Goal: Check status

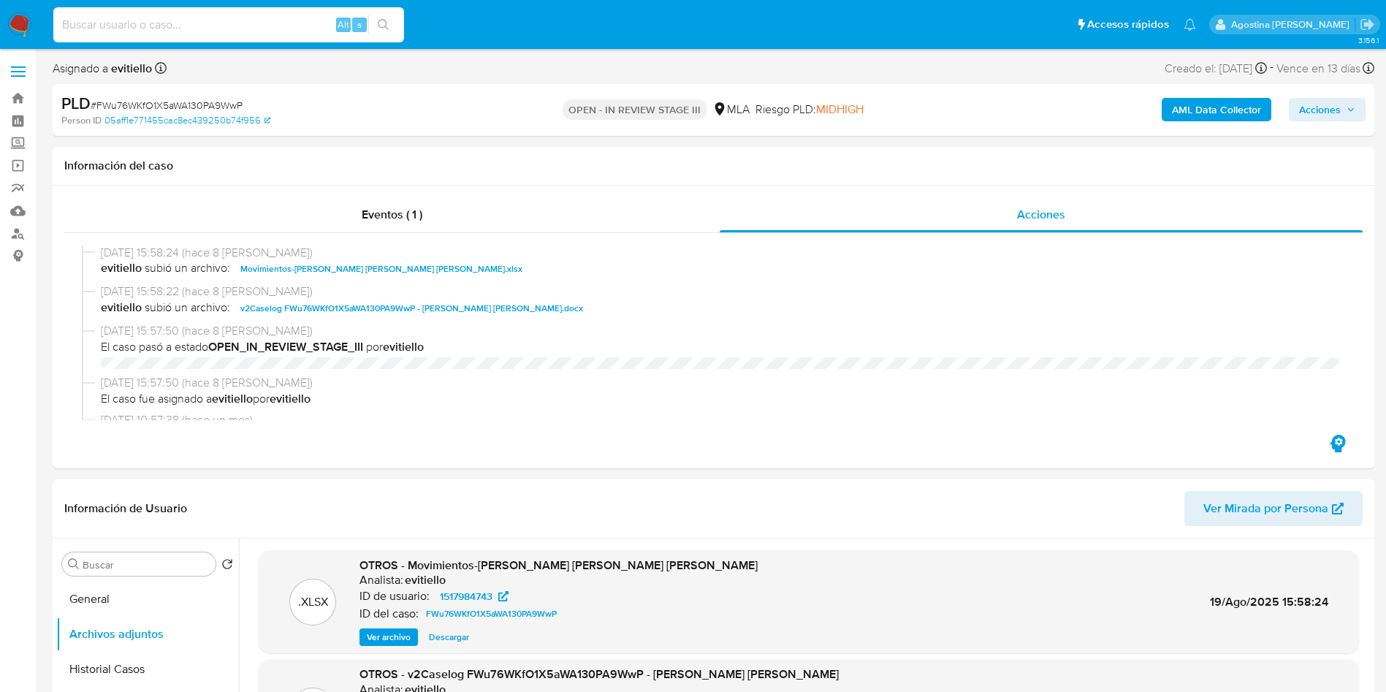
select select "10"
type input "472941577"
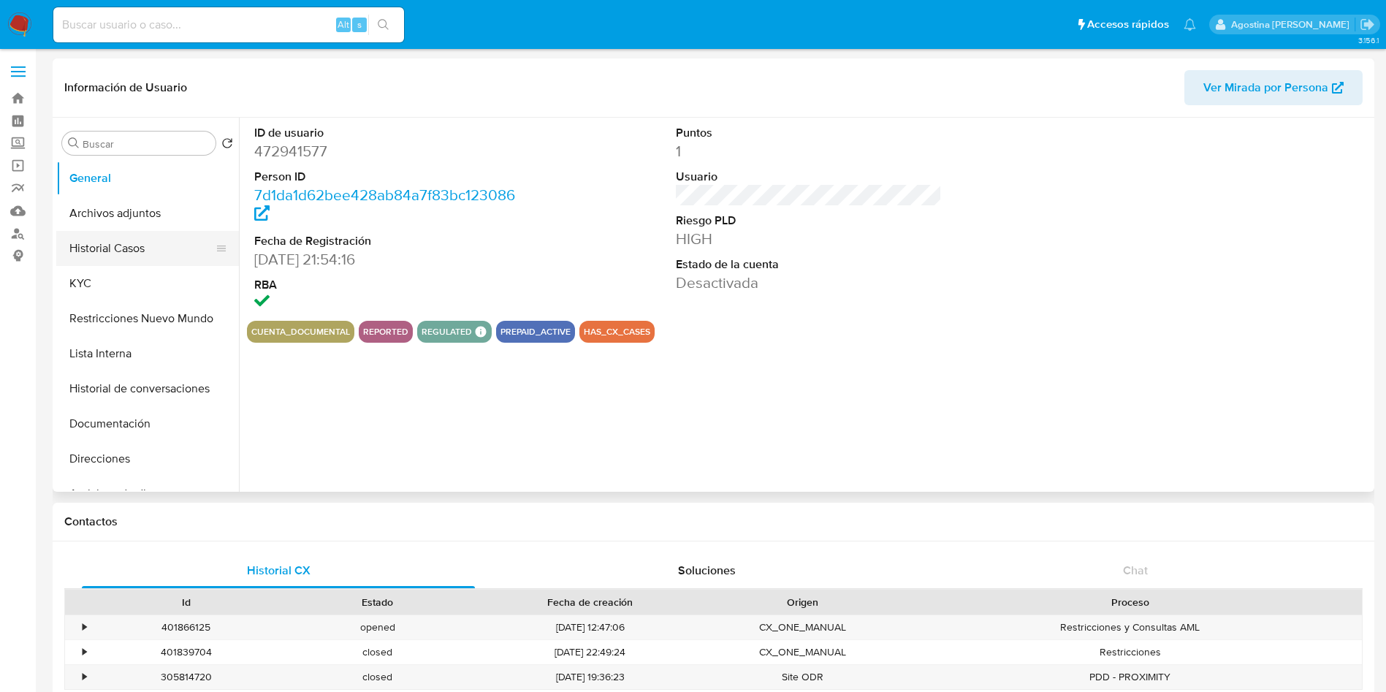
select select "10"
click at [134, 218] on button "Archivos adjuntos" at bounding box center [141, 213] width 171 height 35
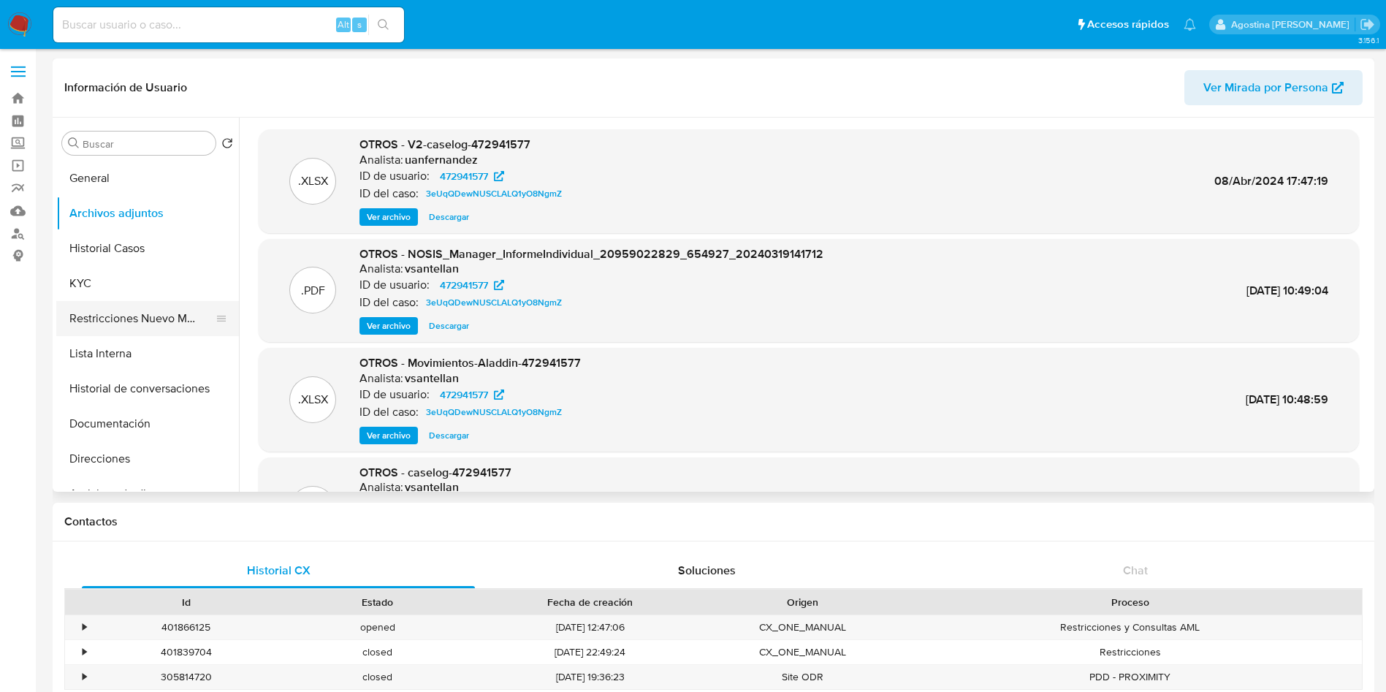
click at [162, 311] on button "Restricciones Nuevo Mundo" at bounding box center [141, 318] width 171 height 35
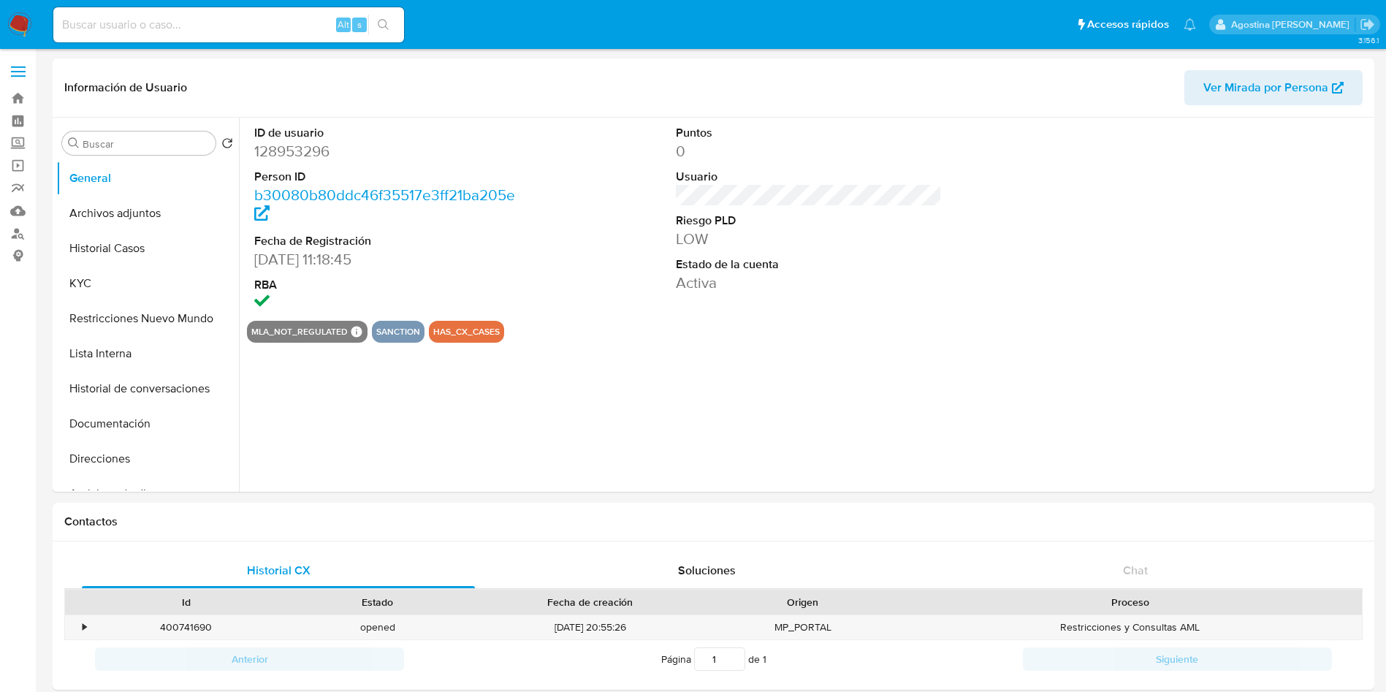
select select "10"
click at [147, 259] on button "Historial Casos" at bounding box center [141, 248] width 171 height 35
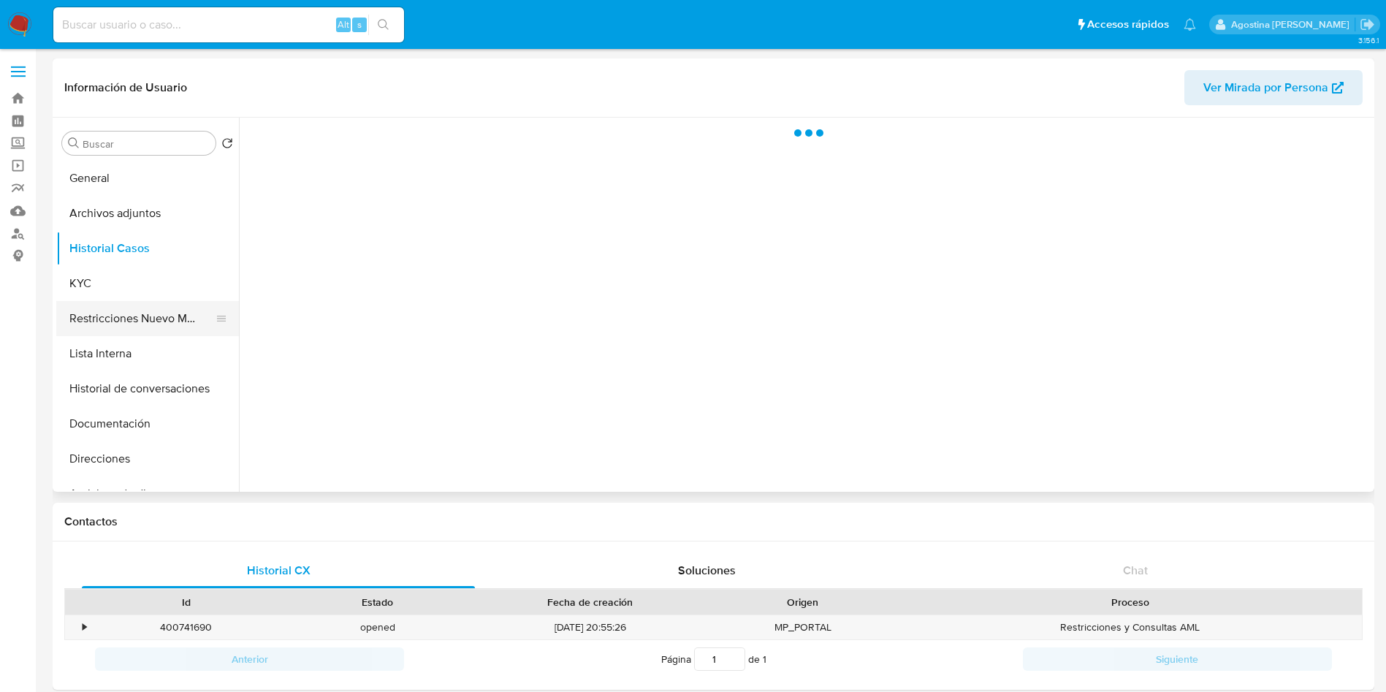
click at [140, 324] on button "Restricciones Nuevo Mundo" at bounding box center [141, 318] width 171 height 35
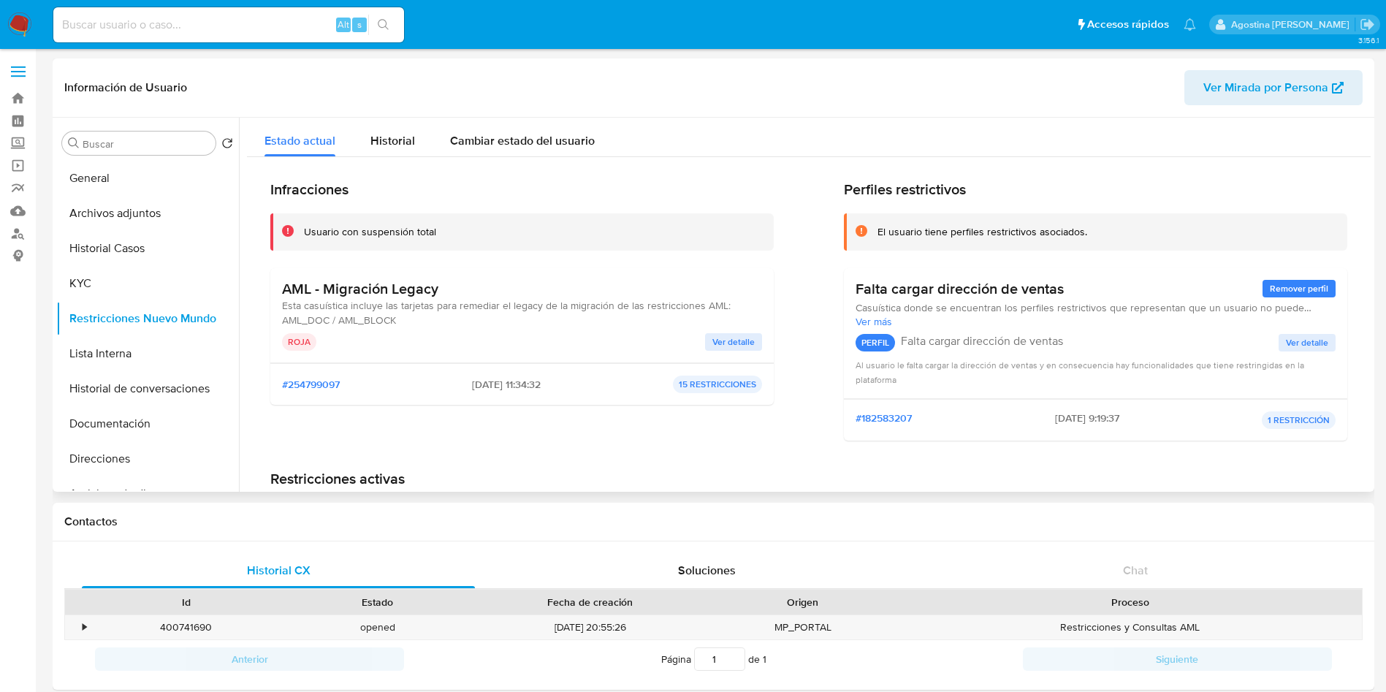
click at [726, 338] on span "Ver detalle" at bounding box center [733, 342] width 42 height 15
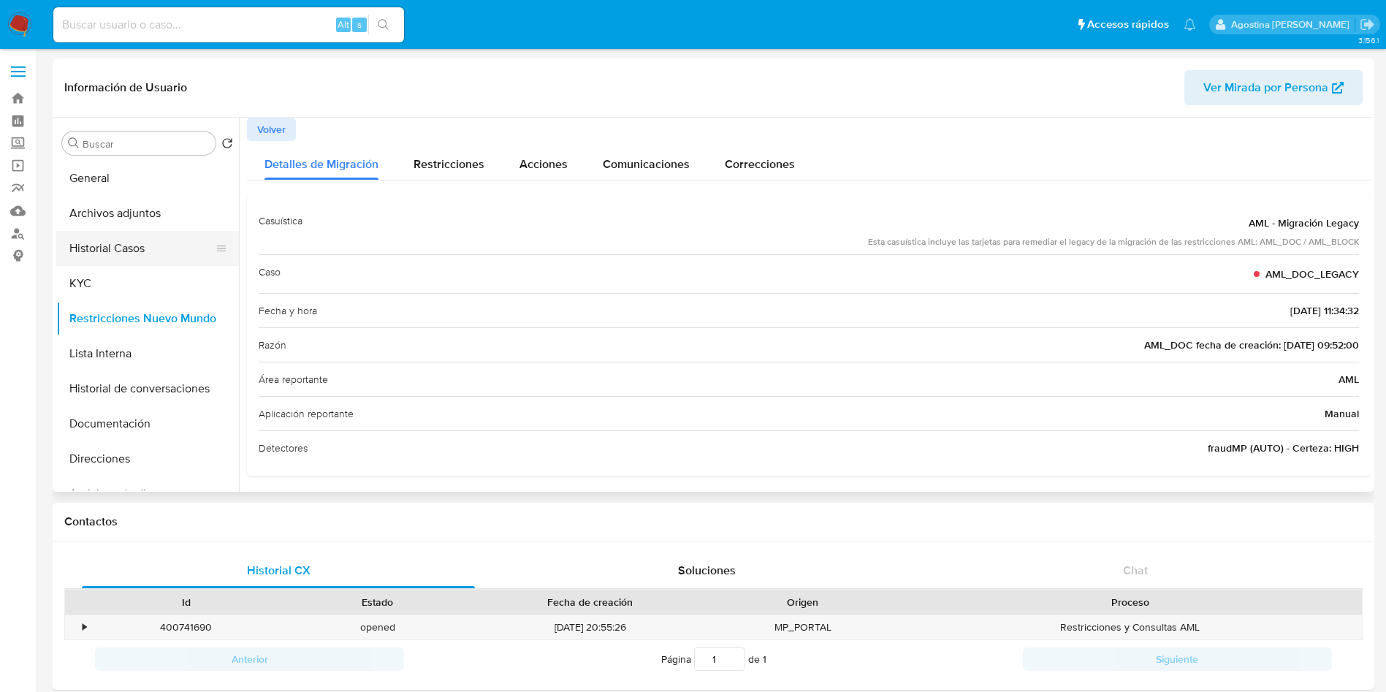
click at [141, 240] on button "Historial Casos" at bounding box center [141, 248] width 171 height 35
